Goal: Task Accomplishment & Management: Complete application form

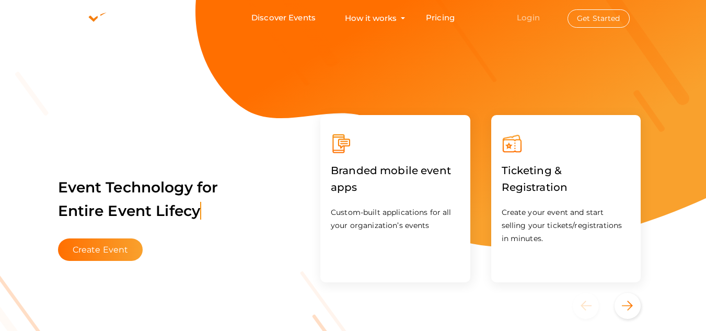
click at [537, 18] on link "Login" at bounding box center [528, 18] width 23 height 10
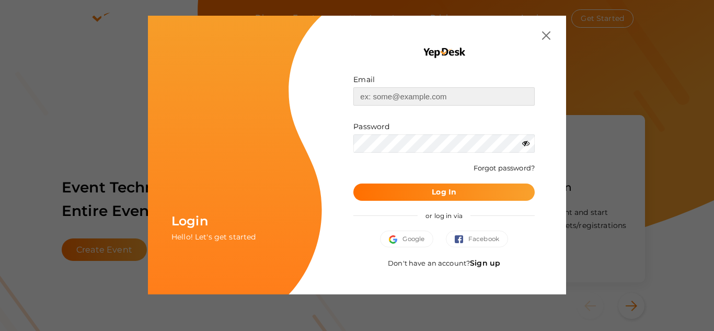
type input "[EMAIL_ADDRESS][DOMAIN_NAME]"
click at [555, 37] on div "Email skywirebroadcast6@gmail.com Invalid email. Password Wrong Credentials For…" at bounding box center [444, 155] width 244 height 279
click at [547, 34] on img at bounding box center [546, 35] width 8 height 8
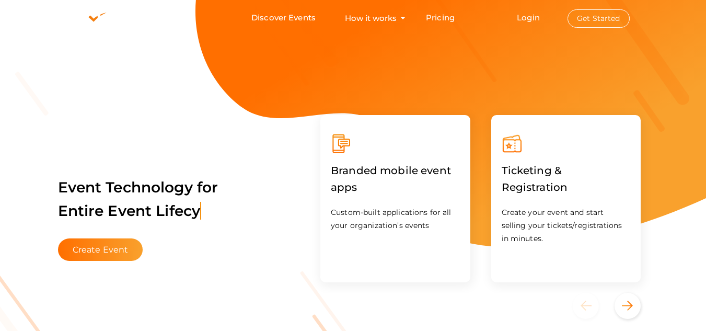
click at [594, 24] on button "Get Started" at bounding box center [599, 18] width 62 height 18
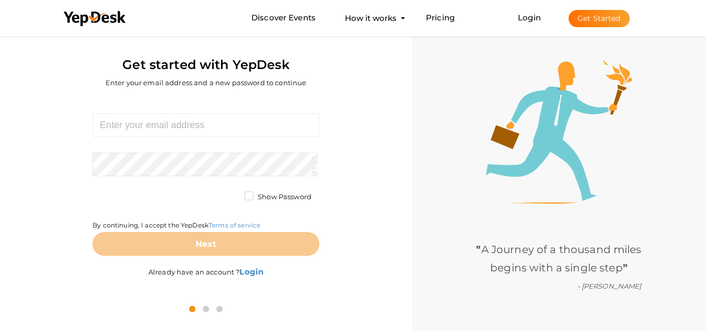
scroll to position [33, 0]
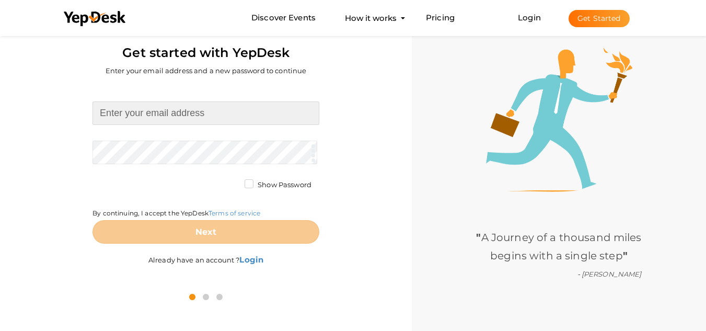
click at [150, 111] on input at bounding box center [206, 113] width 227 height 24
type input "[EMAIL_ADDRESS][DOMAIN_NAME]"
